Goal: Task Accomplishment & Management: Use online tool/utility

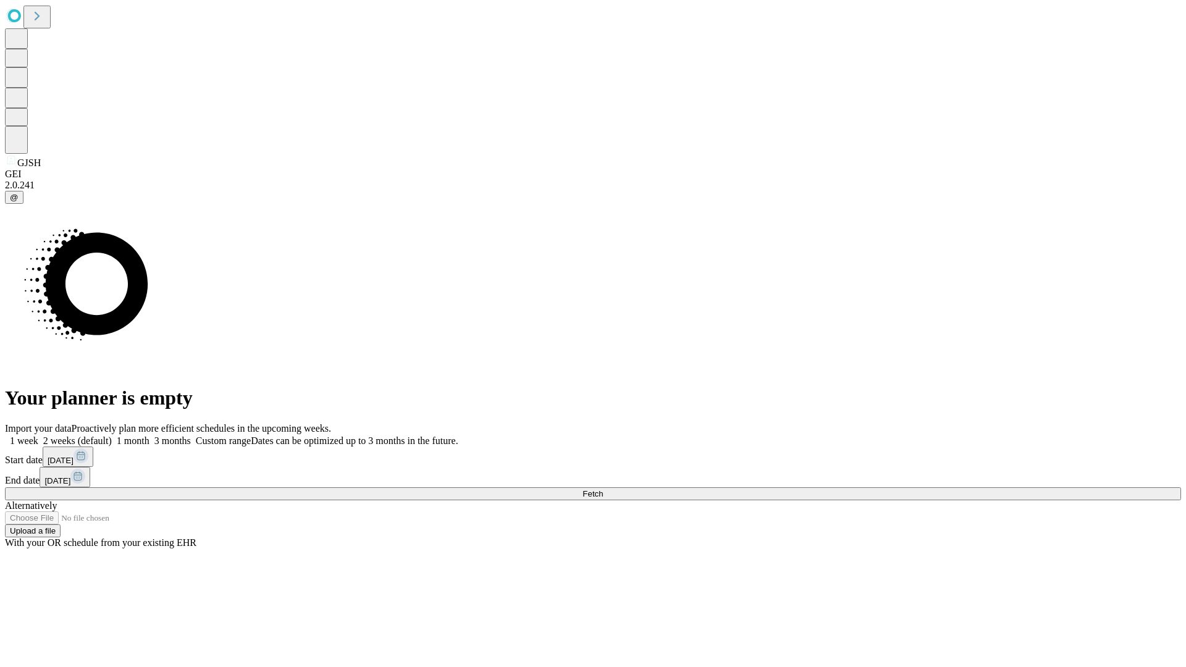
click at [603, 489] on span "Fetch" at bounding box center [592, 493] width 20 height 9
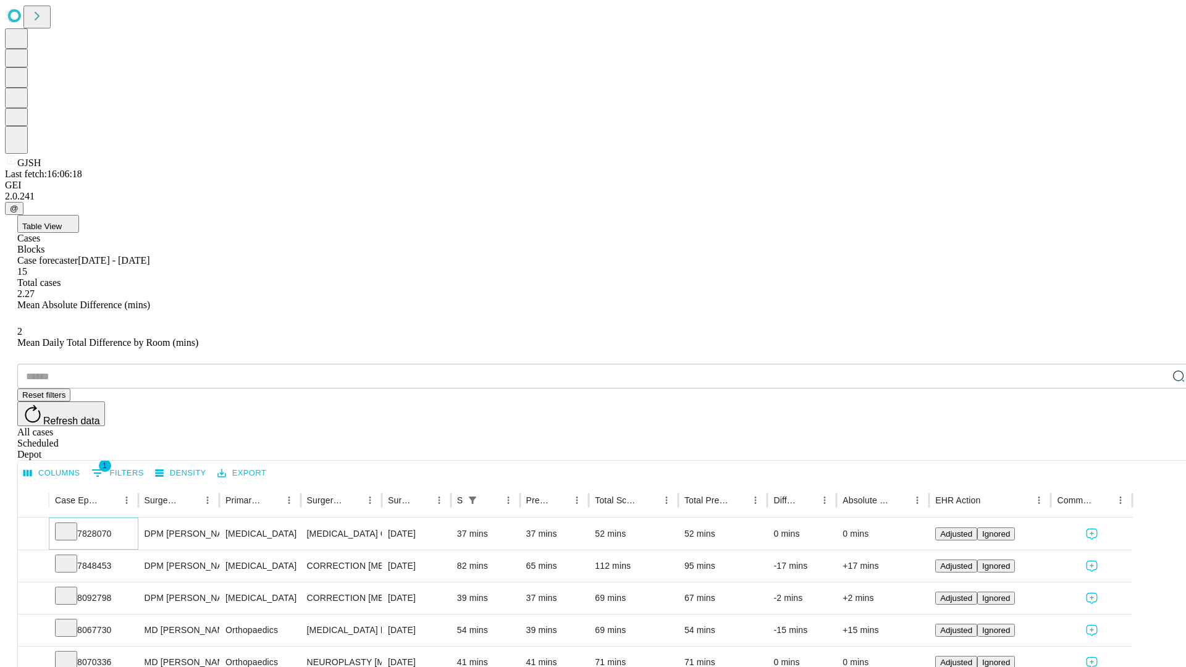
click at [72, 524] on icon at bounding box center [66, 530] width 12 height 12
